Goal: Task Accomplishment & Management: Manage account settings

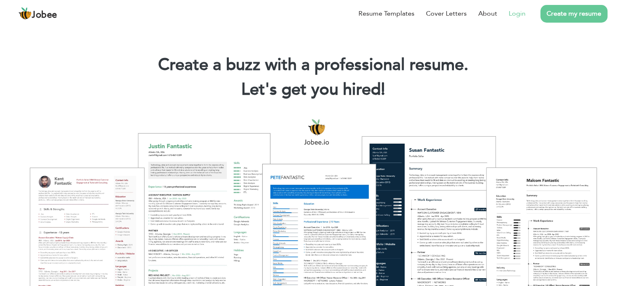
click at [524, 12] on link "Login" at bounding box center [517, 14] width 17 height 10
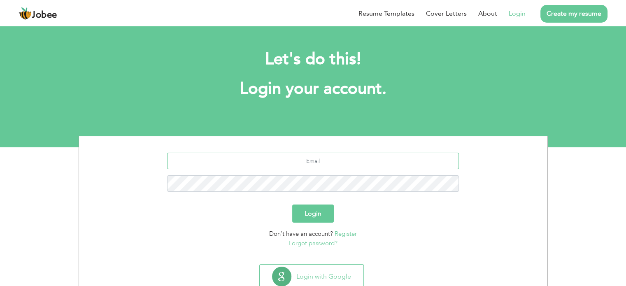
click at [271, 158] on input "text" at bounding box center [313, 161] width 292 height 16
type input "nimrazakir1@gmail.com"
click at [315, 209] on button "Login" at bounding box center [313, 214] width 42 height 18
click at [346, 154] on input "nimrazakir1@gmail.com" at bounding box center [313, 161] width 292 height 16
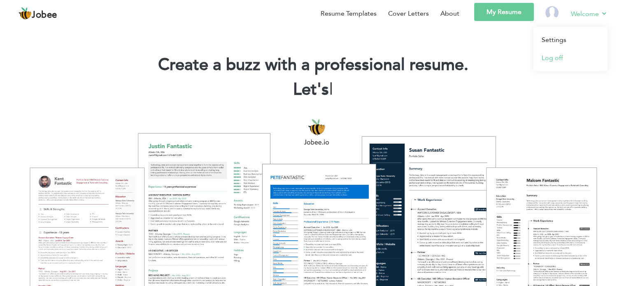
click at [554, 51] on link "Log off" at bounding box center [570, 58] width 74 height 18
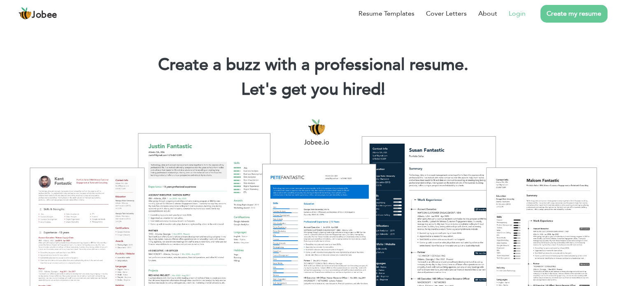
click at [523, 17] on link "Login" at bounding box center [517, 14] width 17 height 10
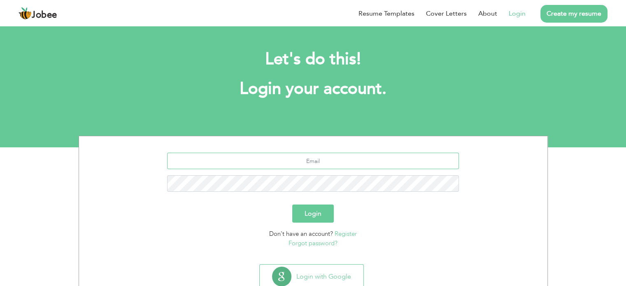
click at [415, 154] on input "text" at bounding box center [313, 161] width 292 height 16
click at [351, 159] on input "nimrazakir1@gmail.com" at bounding box center [313, 161] width 292 height 16
type input "heygmyup@gmail.com"
drag, startPoint x: 323, startPoint y: 214, endPoint x: 371, endPoint y: 214, distance: 48.1
click at [371, 214] on div "Login" at bounding box center [313, 214] width 456 height 18
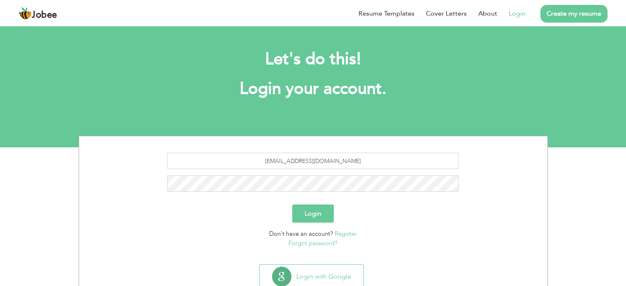
click at [314, 214] on button "Login" at bounding box center [313, 214] width 42 height 18
